Goal: Transaction & Acquisition: Purchase product/service

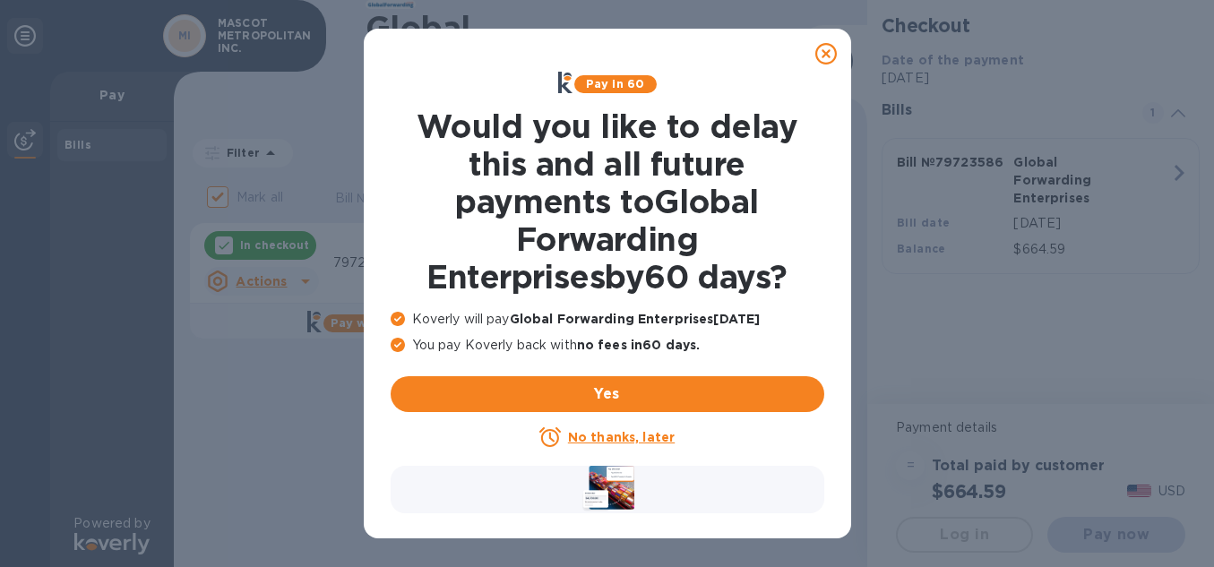
checkbox input "false"
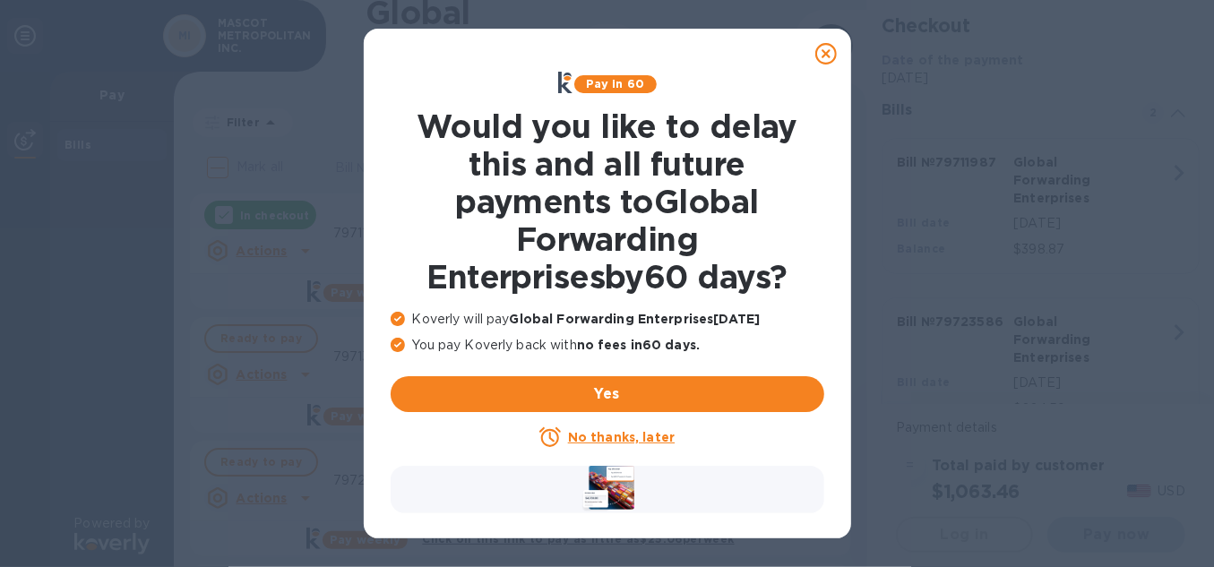
click at [614, 440] on u "No thanks, later" at bounding box center [621, 437] width 107 height 14
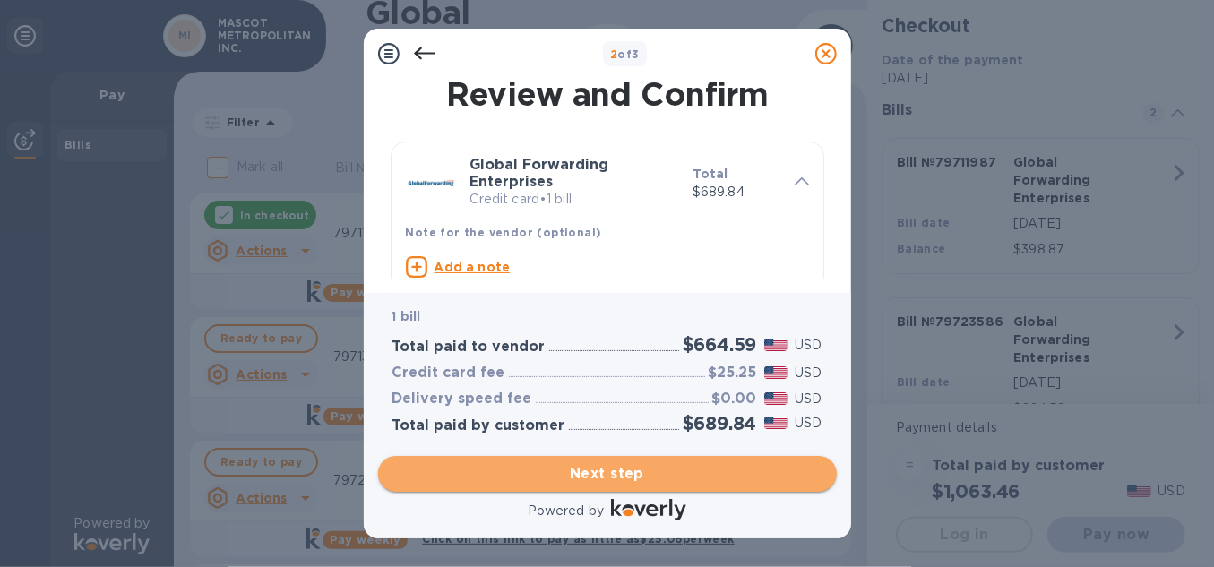
click at [631, 470] on span "Next step" at bounding box center [607, 473] width 430 height 21
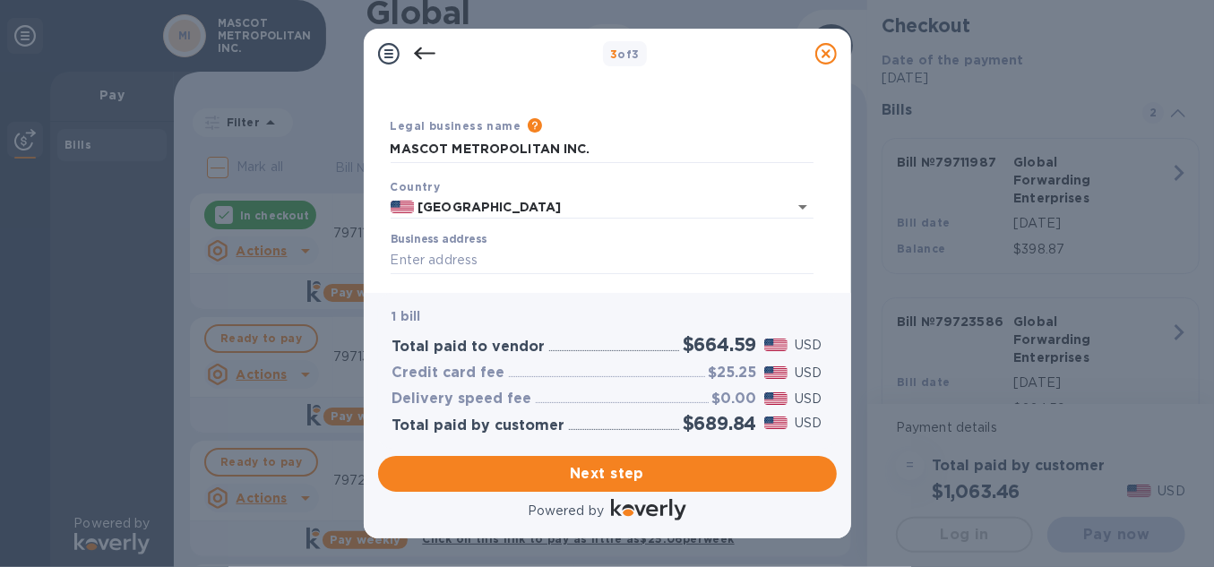
scroll to position [45, 0]
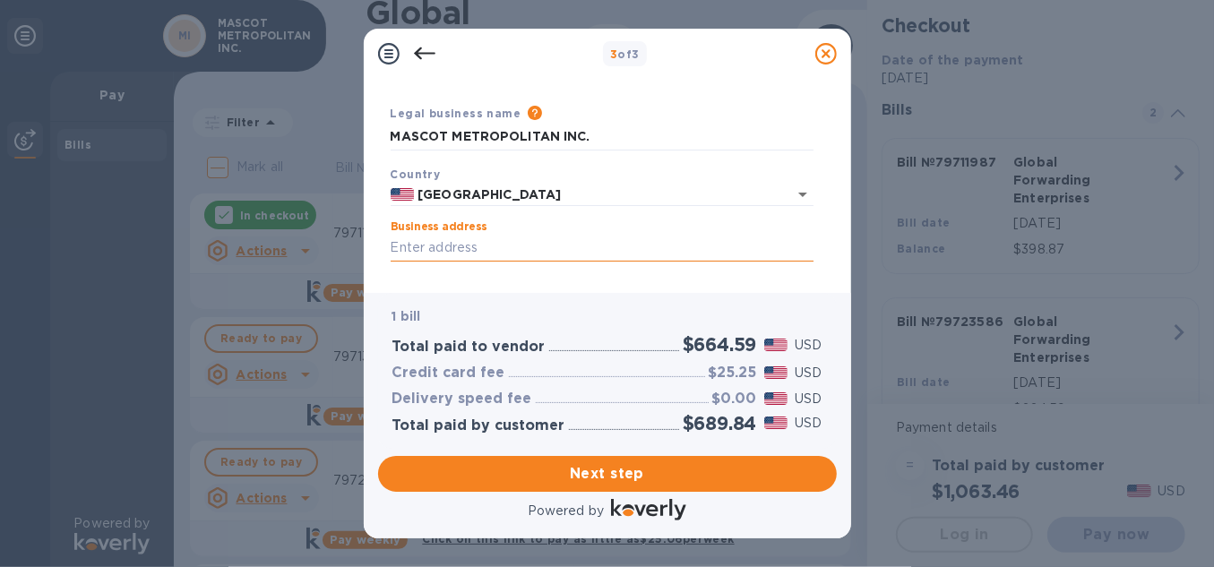
click at [517, 236] on input "Business address" at bounding box center [602, 248] width 423 height 27
type input "[STREET_ADDRESS]"
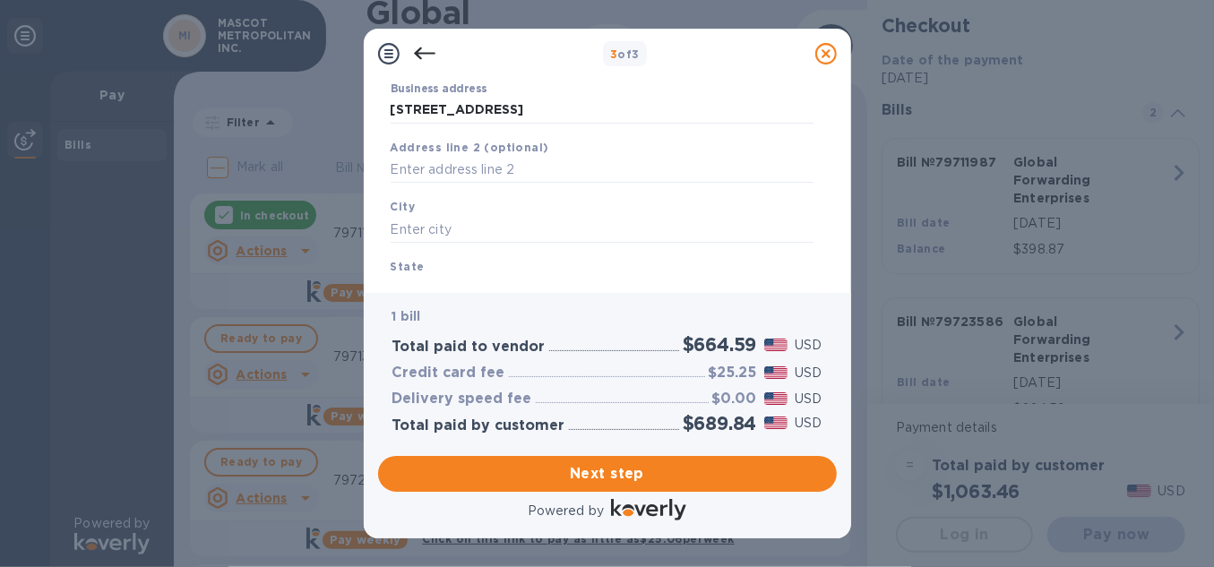
scroll to position [177, 0]
click at [435, 174] on input "text" at bounding box center [602, 175] width 423 height 27
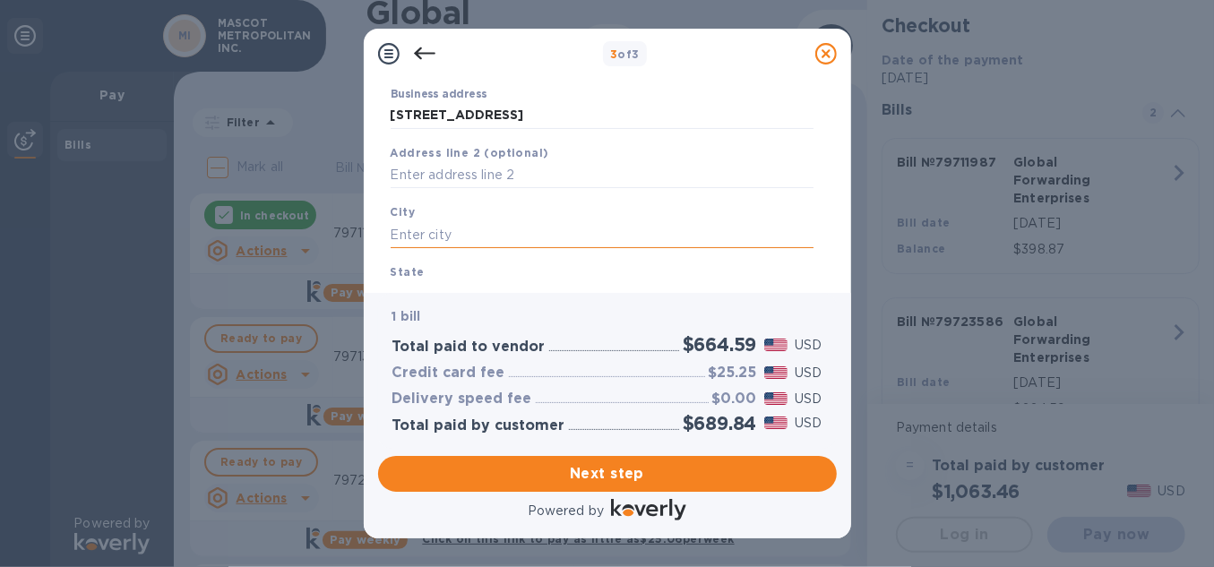
click at [431, 234] on input "text" at bounding box center [602, 234] width 423 height 27
type input "[GEOGRAPHIC_DATA]"
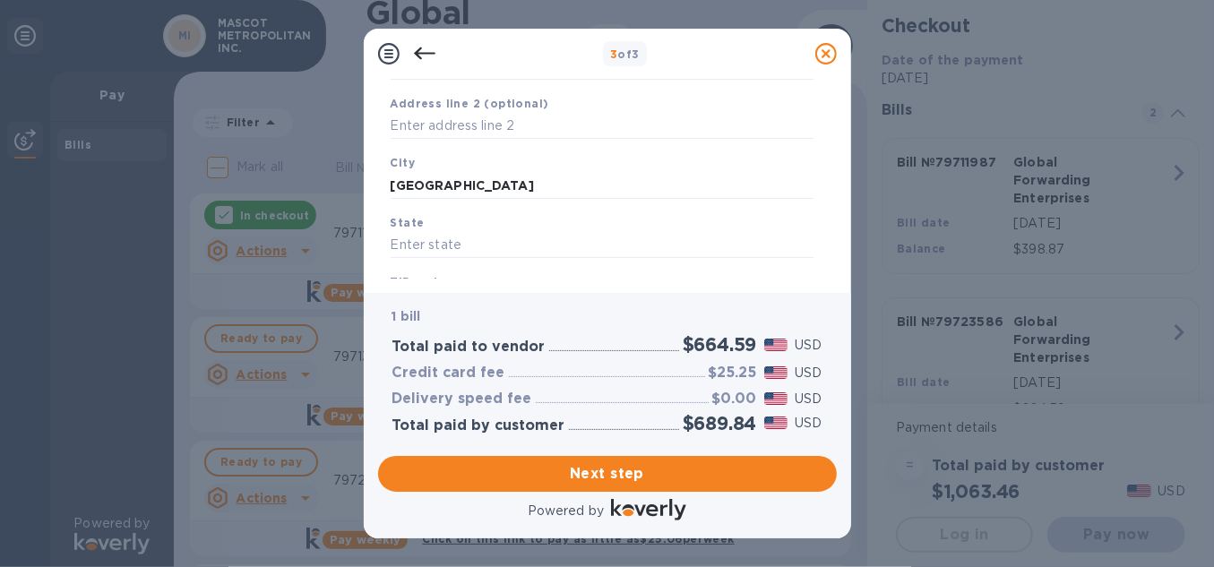
scroll to position [229, 0]
click at [451, 247] on input "text" at bounding box center [602, 242] width 423 height 27
type input "ca"
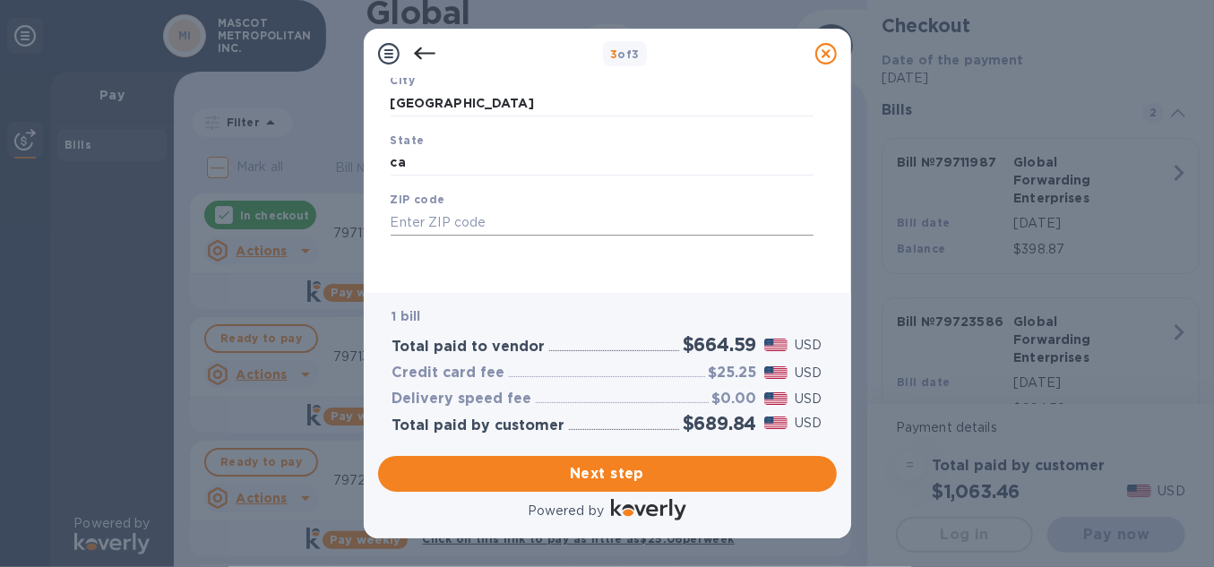
click at [413, 228] on input "text" at bounding box center [602, 222] width 423 height 27
type input "94080"
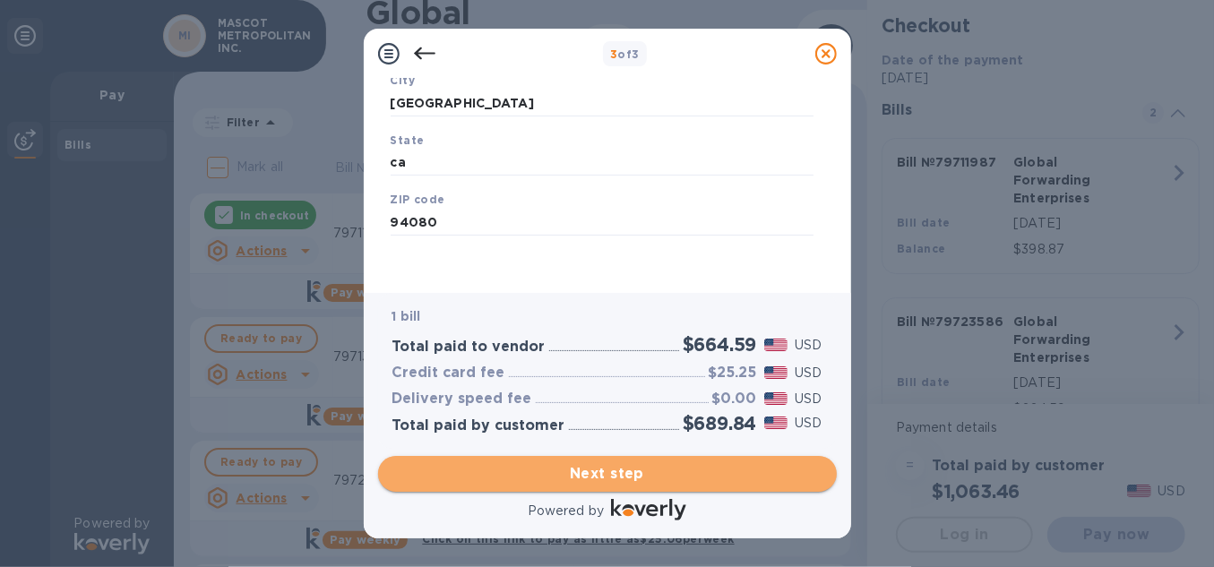
click at [573, 475] on span "Next step" at bounding box center [607, 473] width 430 height 21
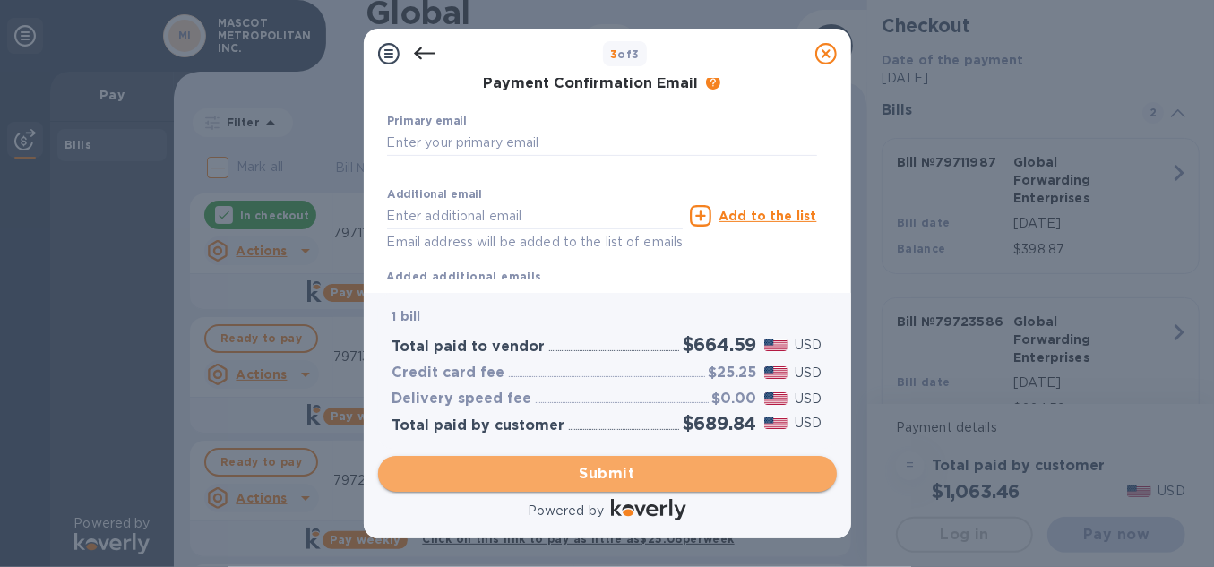
click at [625, 477] on span "Submit" at bounding box center [607, 473] width 430 height 21
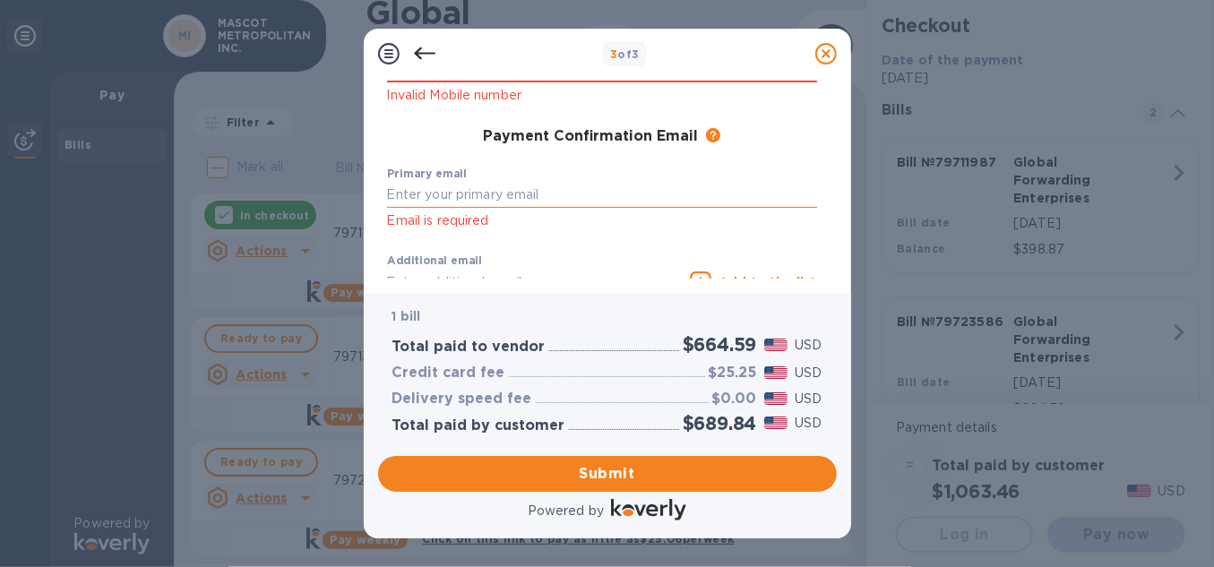
click at [590, 198] on input "text" at bounding box center [602, 195] width 430 height 27
type input "[EMAIL_ADDRESS][DOMAIN_NAME]"
type input "JUNAIDA"
type input "DJUNAIDY"
type input "6506782752"
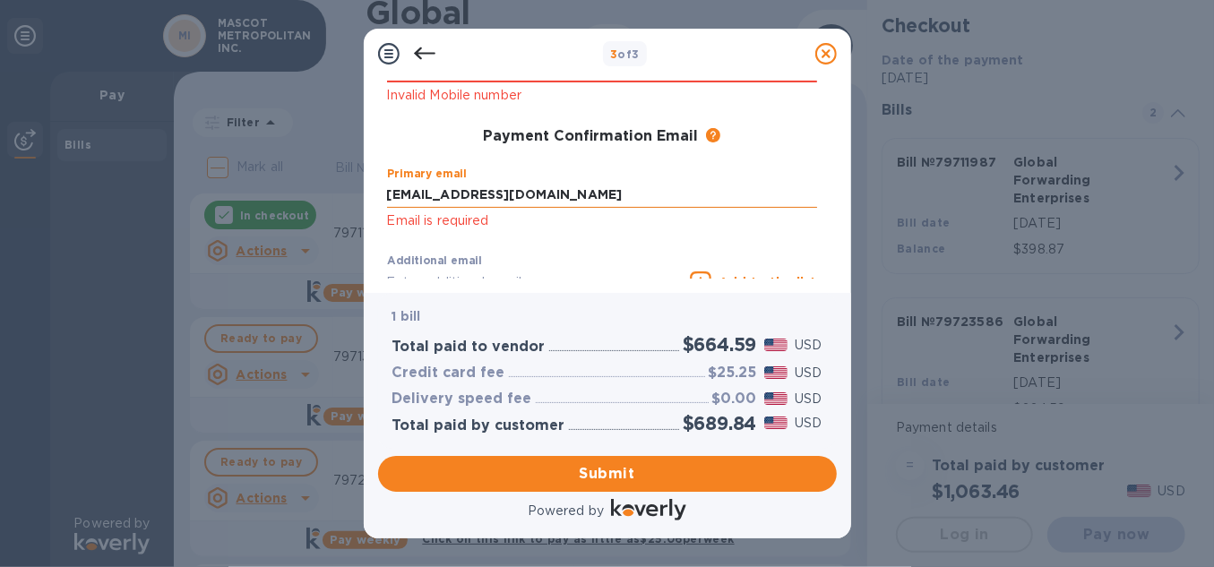
type input "[EMAIL_ADDRESS][DOMAIN_NAME]"
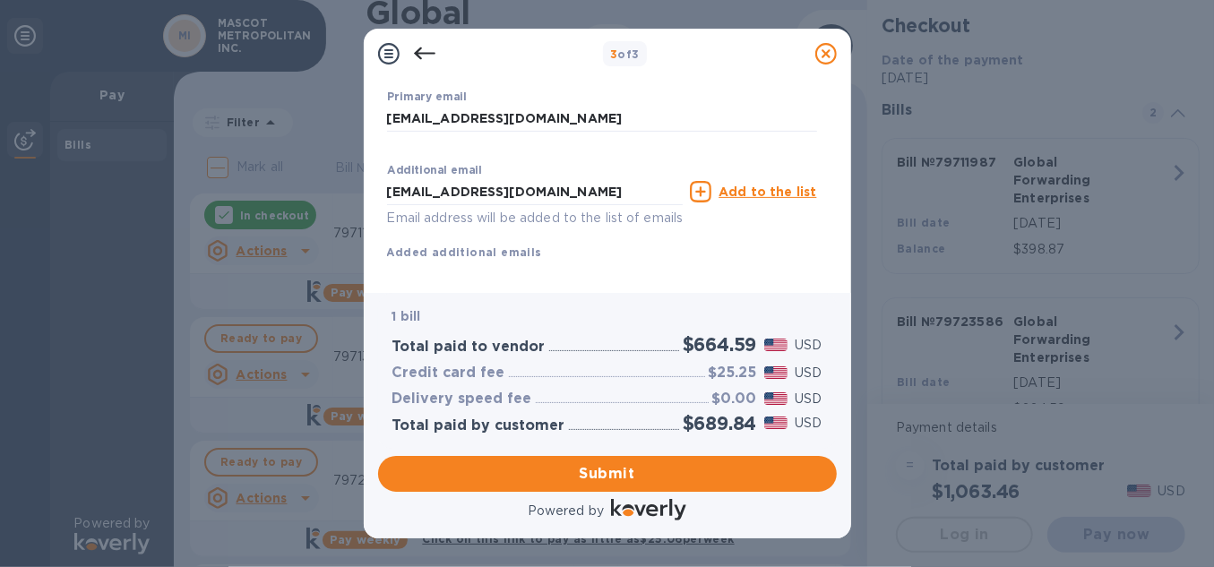
scroll to position [364, 0]
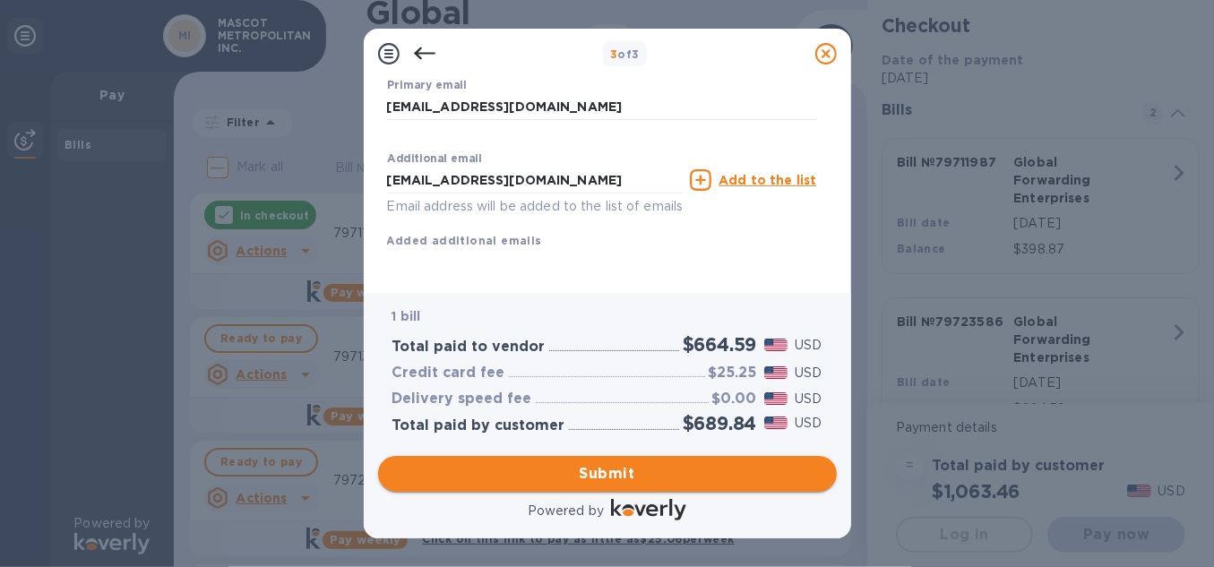
click at [594, 476] on span "Submit" at bounding box center [607, 473] width 430 height 21
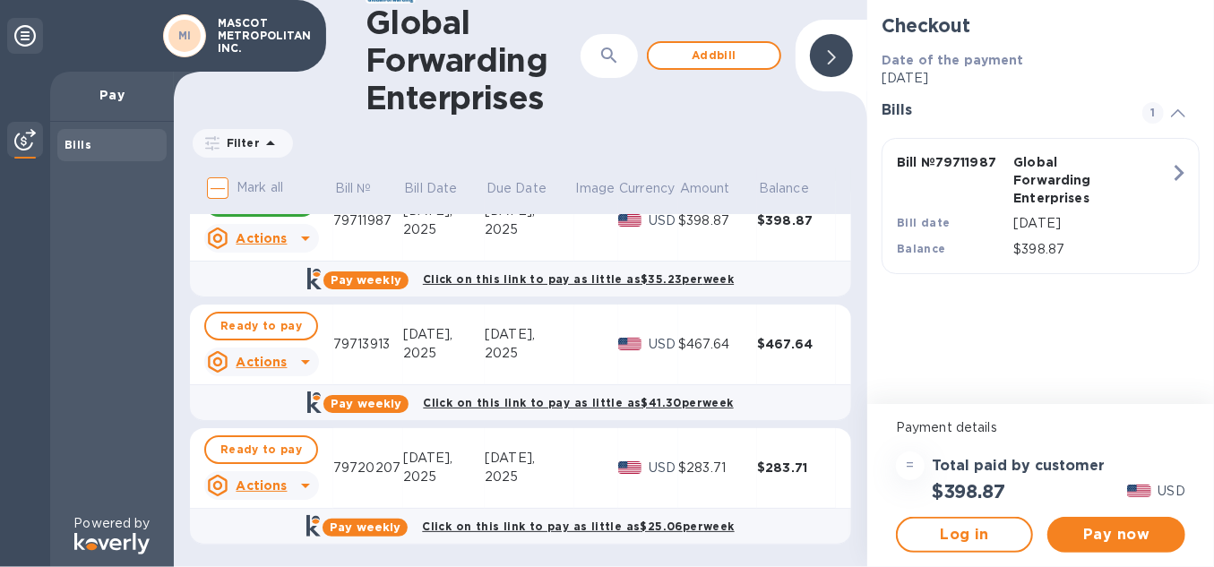
scroll to position [0, 0]
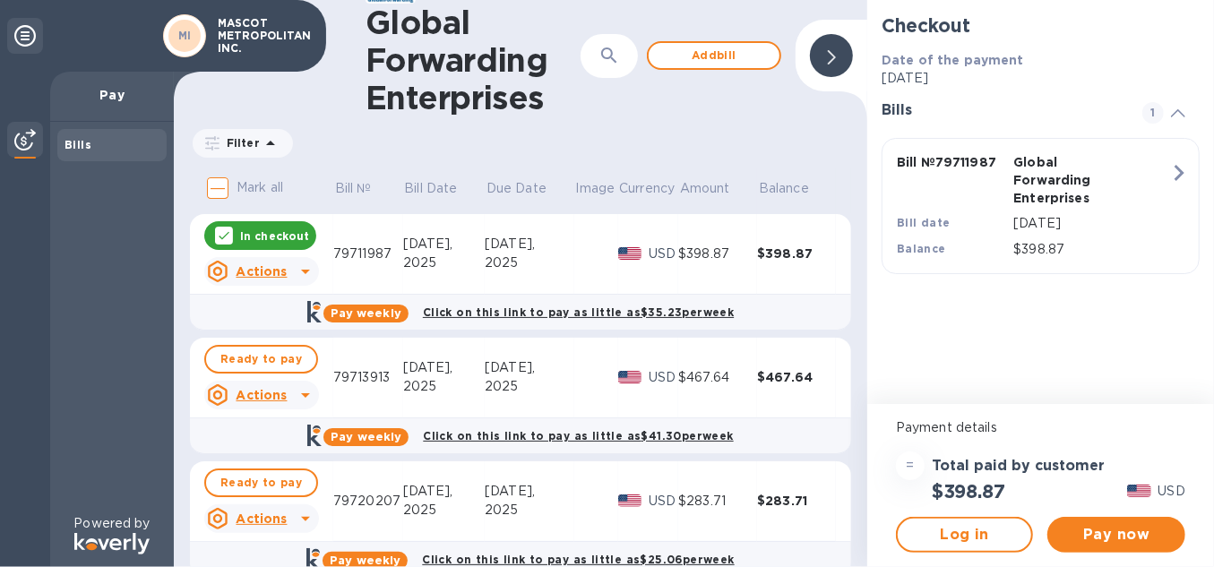
click at [111, 100] on p "Pay" at bounding box center [111, 95] width 95 height 18
click at [29, 42] on icon at bounding box center [24, 35] width 21 height 21
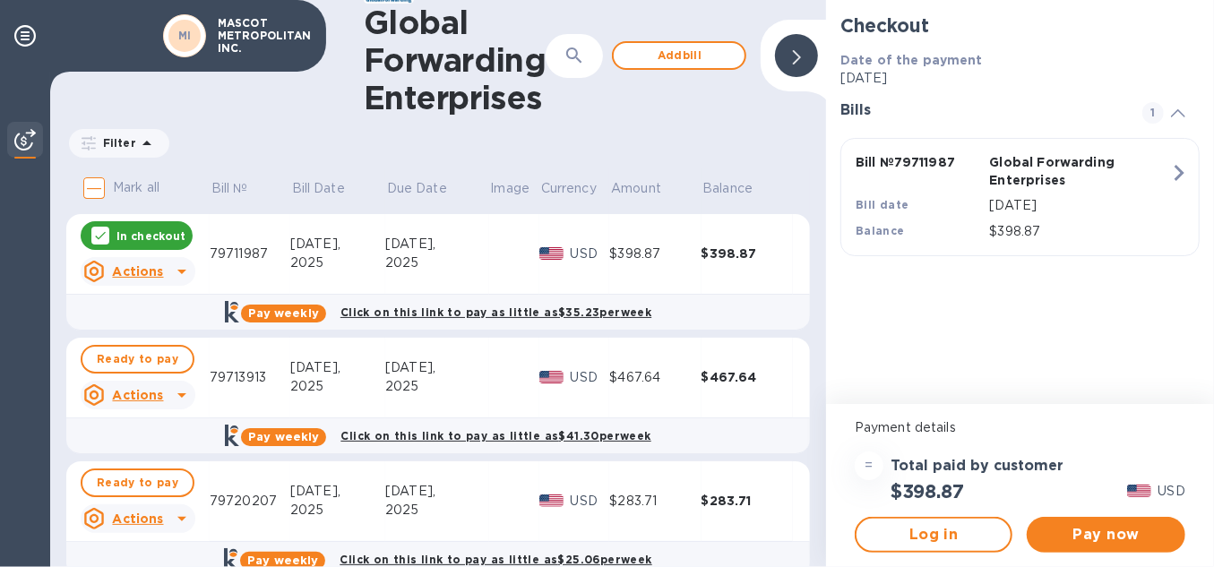
scroll to position [33, 0]
